Goal: Information Seeking & Learning: Check status

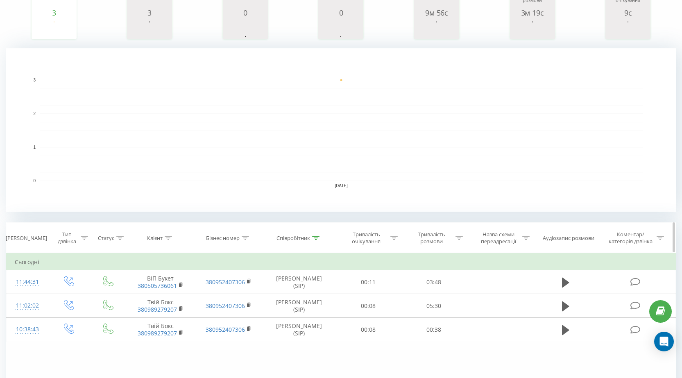
click at [315, 239] on icon at bounding box center [315, 238] width 7 height 4
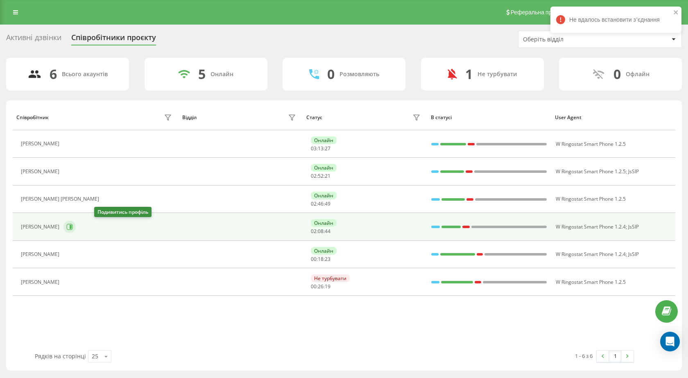
click at [73, 224] on icon at bounding box center [69, 227] width 7 height 7
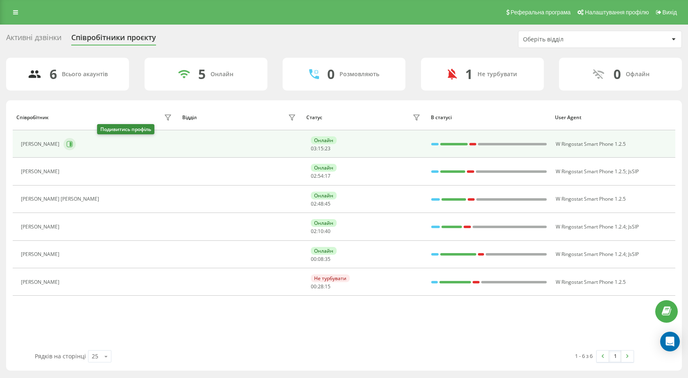
click at [73, 144] on icon at bounding box center [69, 144] width 7 height 7
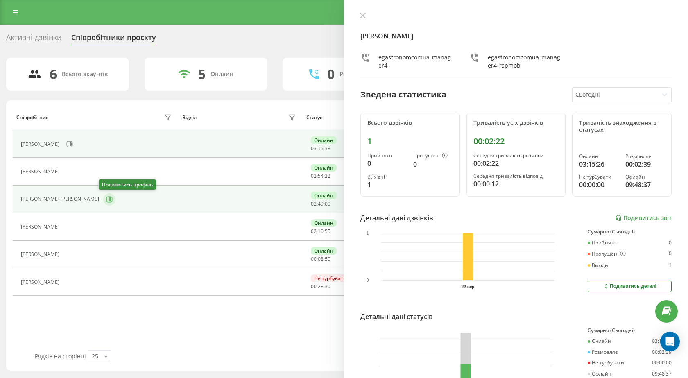
click at [107, 197] on icon at bounding box center [109, 199] width 7 height 7
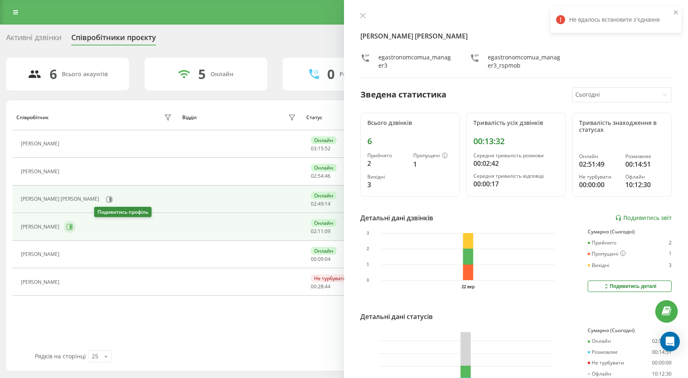
click at [73, 228] on icon at bounding box center [69, 227] width 7 height 7
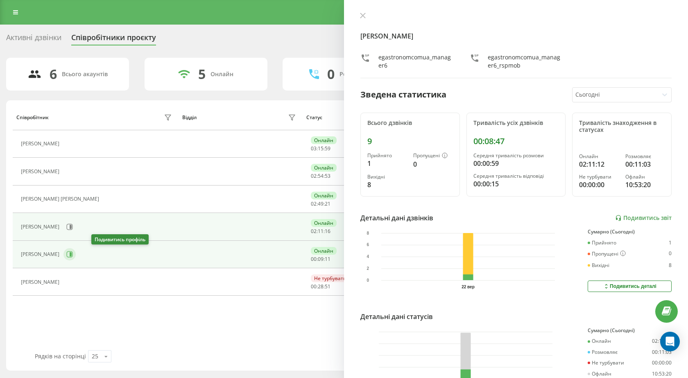
click at [73, 256] on icon at bounding box center [69, 254] width 7 height 7
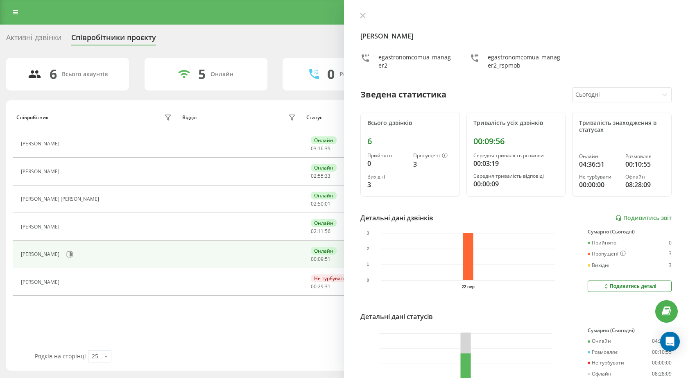
click at [308, 33] on div "Активні дзвінки Співробітники проєкту Оберіть відділ" at bounding box center [344, 39] width 676 height 17
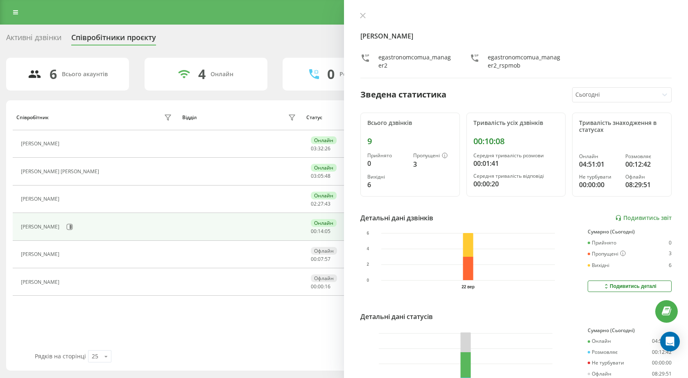
click at [634, 285] on div "Подивитись деталі" at bounding box center [630, 286] width 54 height 7
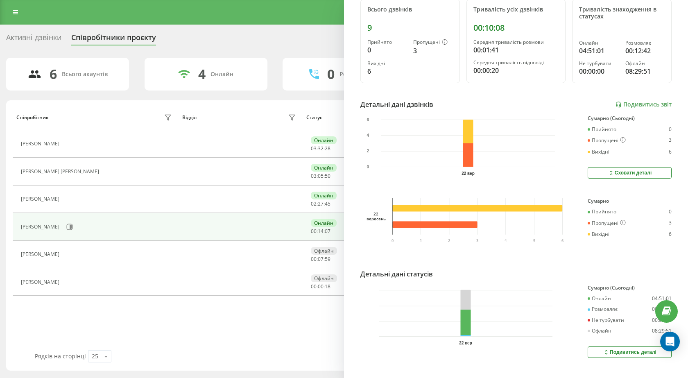
scroll to position [123, 0]
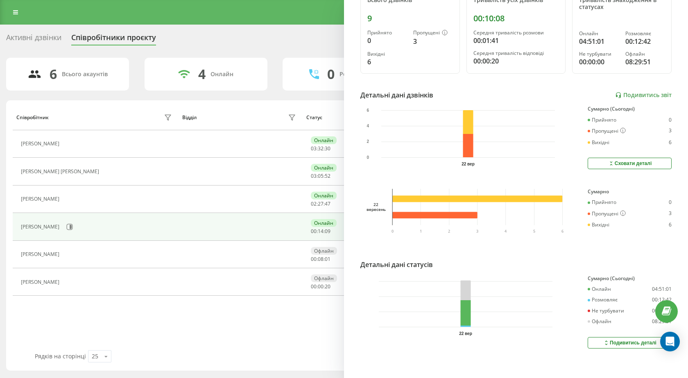
click at [625, 165] on div "Сховати деталі" at bounding box center [630, 163] width 44 height 7
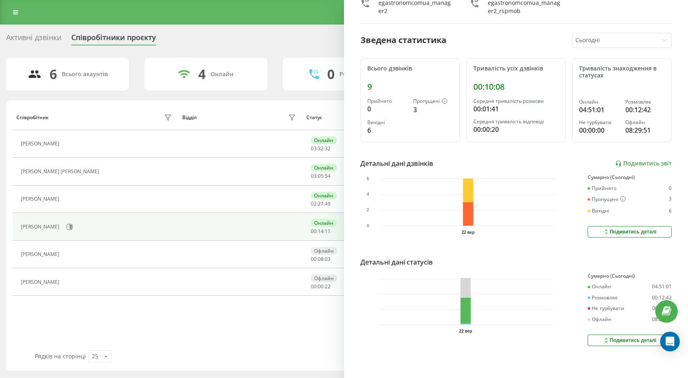
click at [621, 229] on div "Подивитись деталі" at bounding box center [630, 232] width 54 height 7
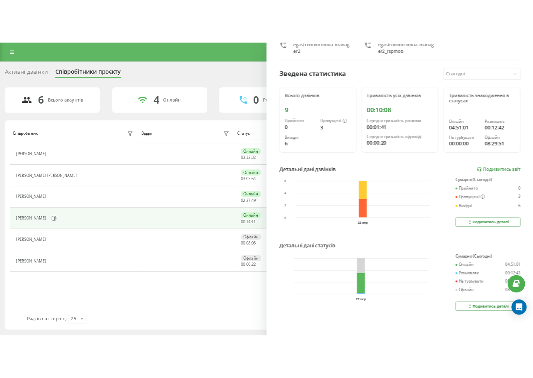
scroll to position [123, 0]
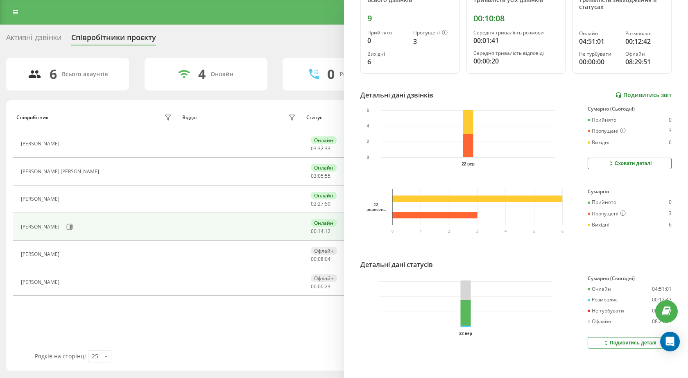
click at [636, 98] on link "Подивитись звіт" at bounding box center [643, 95] width 57 height 7
click at [253, 27] on div "Активні дзвінки Співробітники проєкту Оберіть відділ 6 Всього акаунтів 4 Онлайн…" at bounding box center [344, 201] width 688 height 352
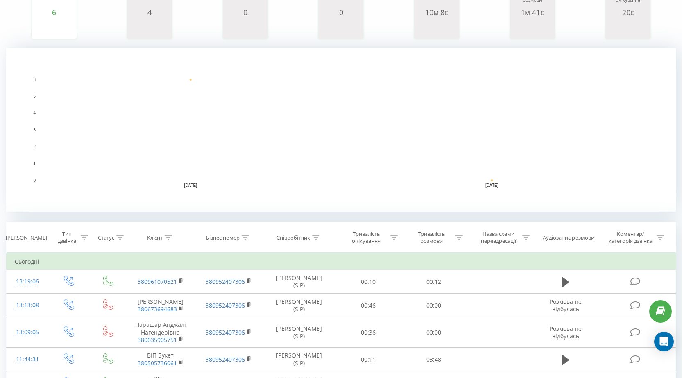
scroll to position [16, 0]
